Goal: Task Accomplishment & Management: Manage account settings

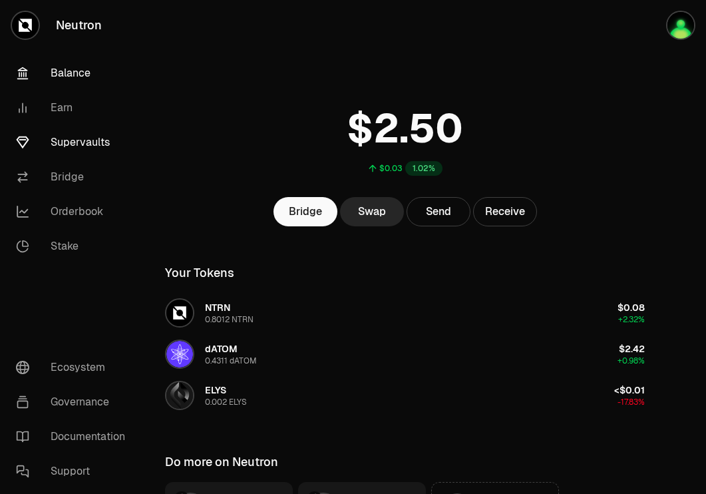
click at [71, 140] on link "Supervaults" at bounding box center [74, 142] width 138 height 35
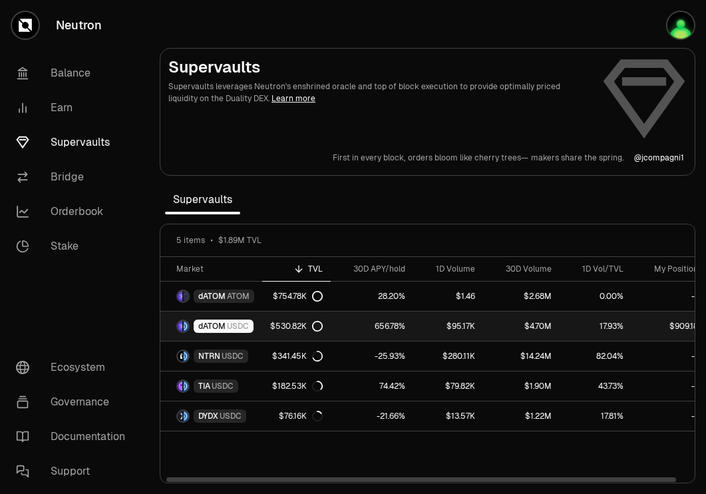
click at [270, 327] on div "$530.82K" at bounding box center [296, 326] width 53 height 11
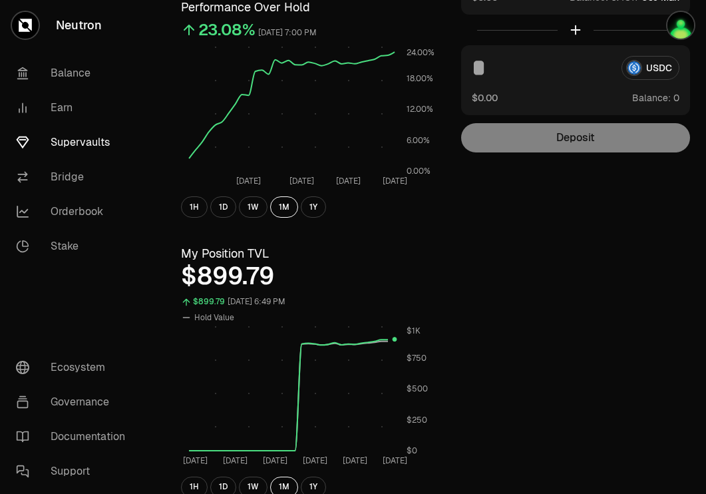
scroll to position [225, 0]
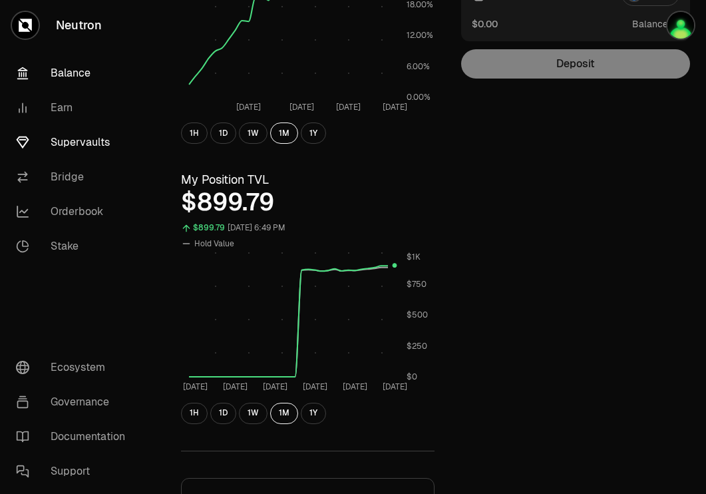
click at [86, 70] on link "Balance" at bounding box center [74, 73] width 138 height 35
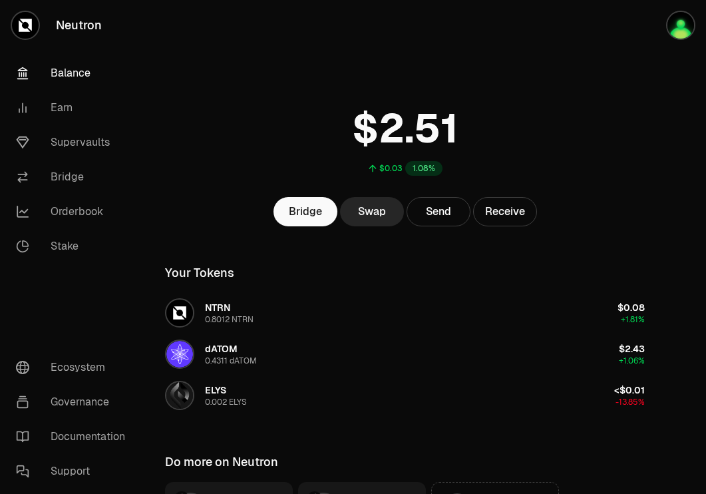
scroll to position [148, 0]
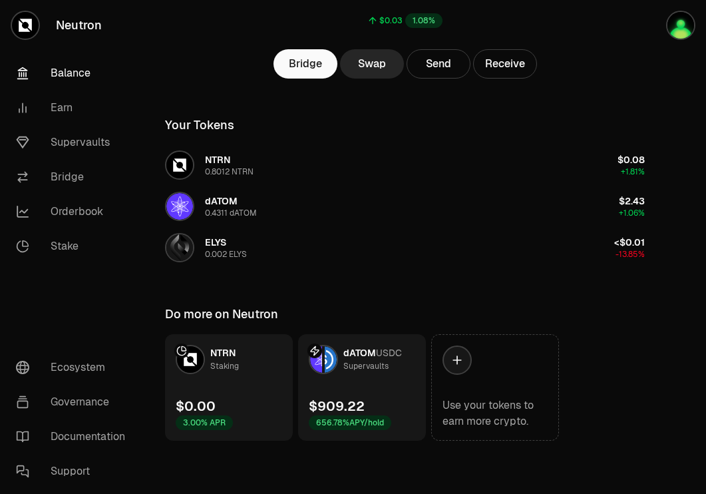
click at [377, 375] on link "dATOM USDC Supervaults $909.22 656.78% APY/hold" at bounding box center [362, 387] width 128 height 106
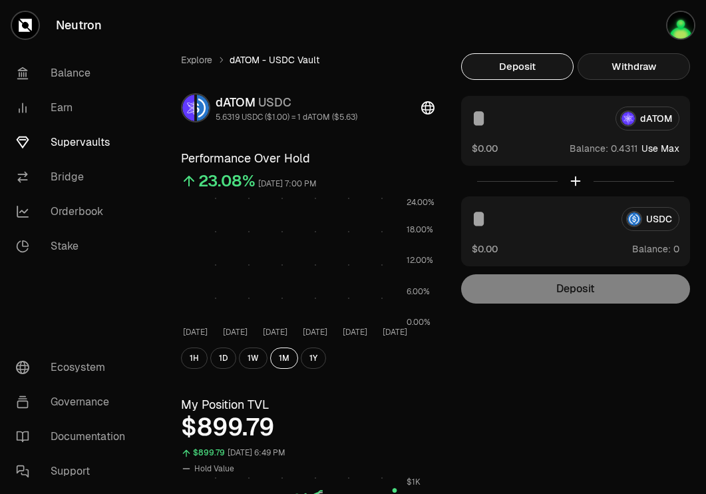
click at [639, 69] on button "Withdraw" at bounding box center [634, 66] width 112 height 27
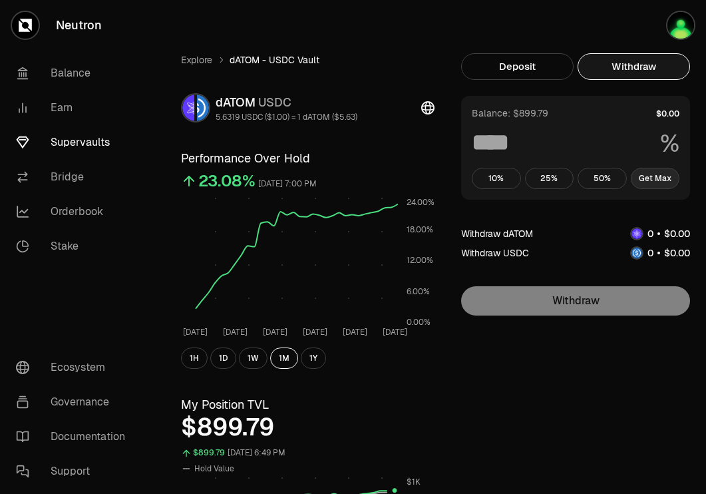
click at [648, 174] on button "Get Max" at bounding box center [655, 178] width 49 height 21
type input "***"
